Goal: Navigation & Orientation: Find specific page/section

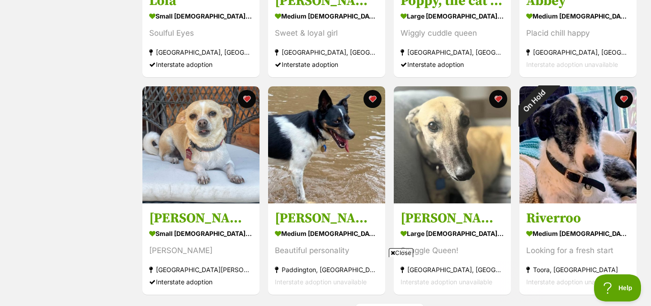
scroll to position [1150, 0]
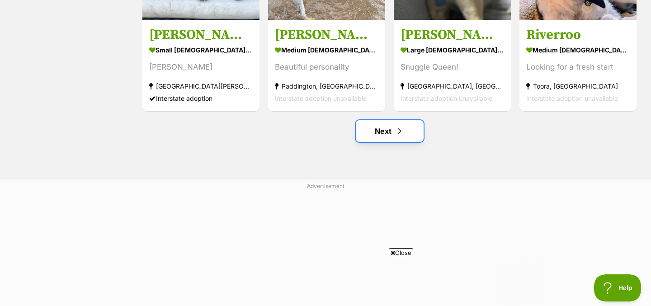
click at [381, 131] on link "Next" at bounding box center [390, 131] width 68 height 22
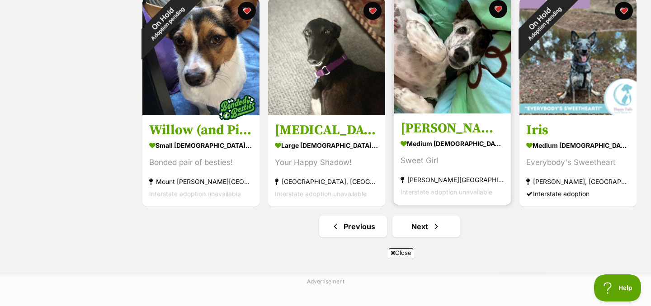
scroll to position [1090, 0]
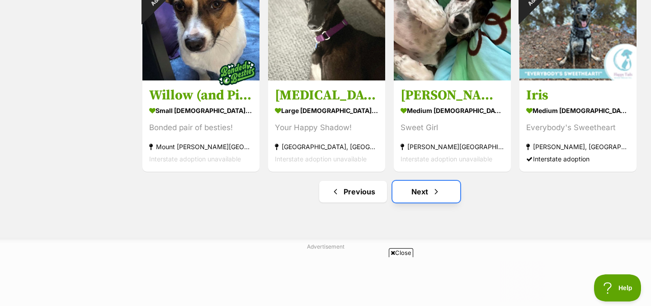
click at [411, 196] on link "Next" at bounding box center [426, 192] width 68 height 22
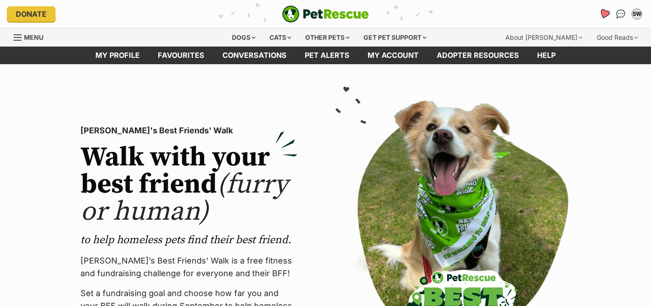
click at [608, 13] on icon "Favourites" at bounding box center [604, 14] width 11 height 10
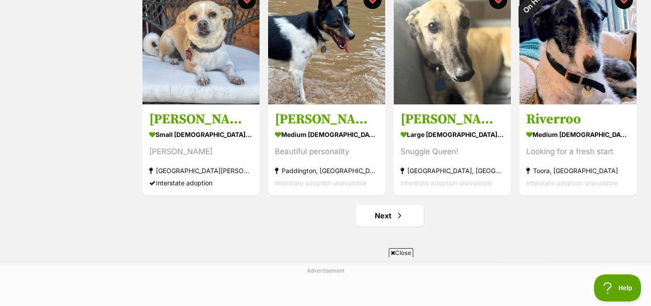
scroll to position [1098, 0]
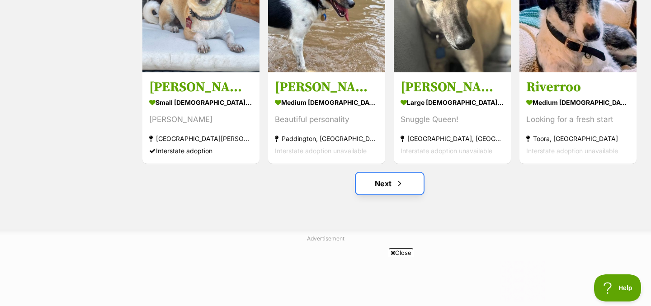
click at [386, 186] on link "Next" at bounding box center [390, 184] width 68 height 22
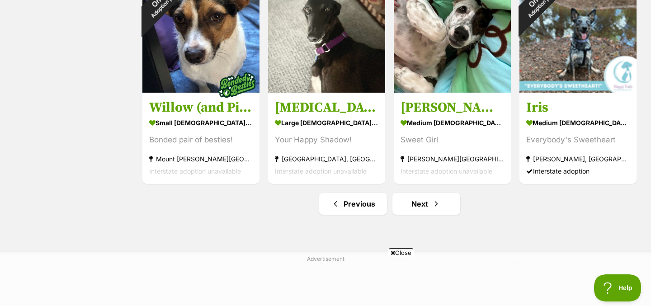
scroll to position [1203, 0]
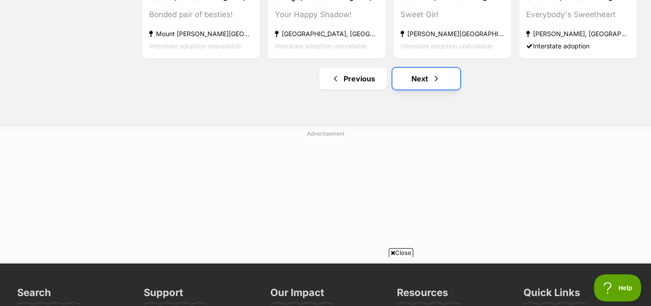
click at [406, 81] on link "Next" at bounding box center [426, 79] width 68 height 22
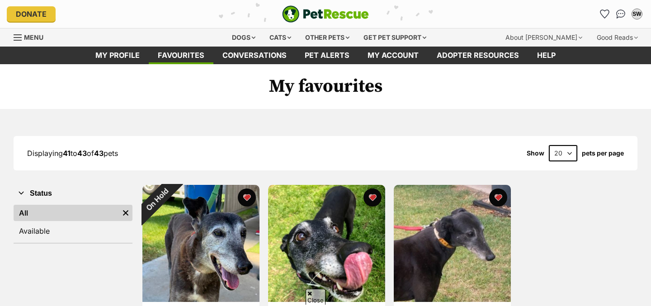
scroll to position [157, 0]
